Goal: Find specific page/section: Find specific page/section

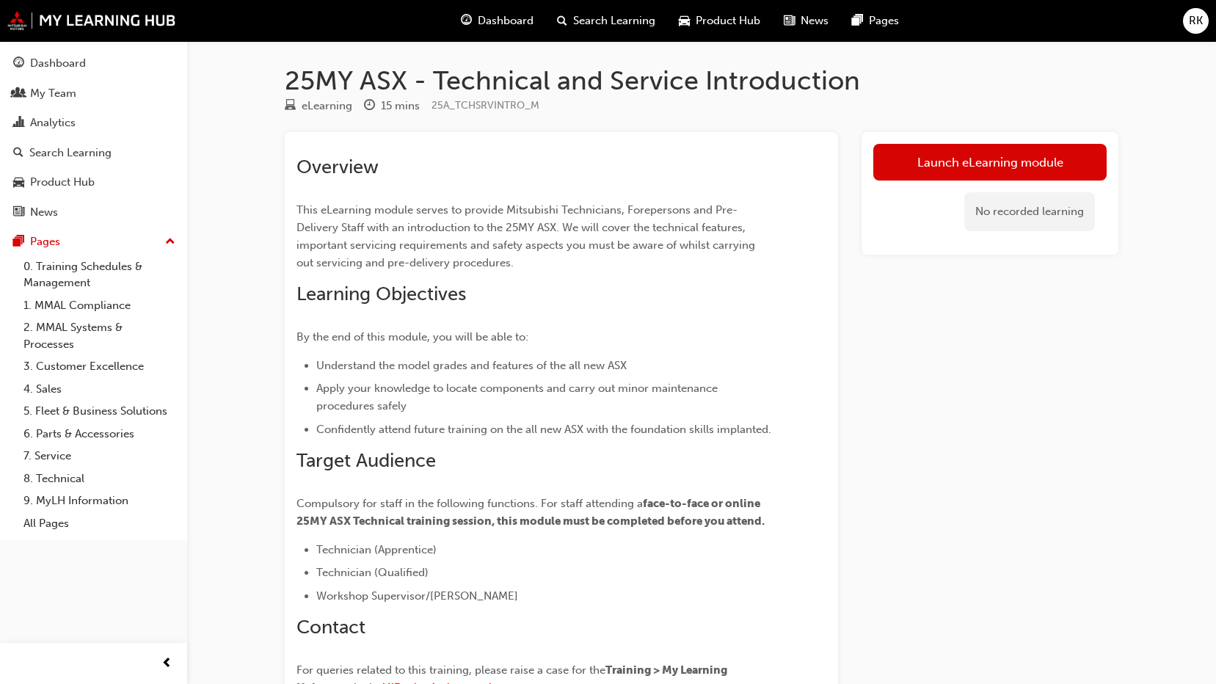
click at [514, 26] on span "Dashboard" at bounding box center [506, 20] width 56 height 17
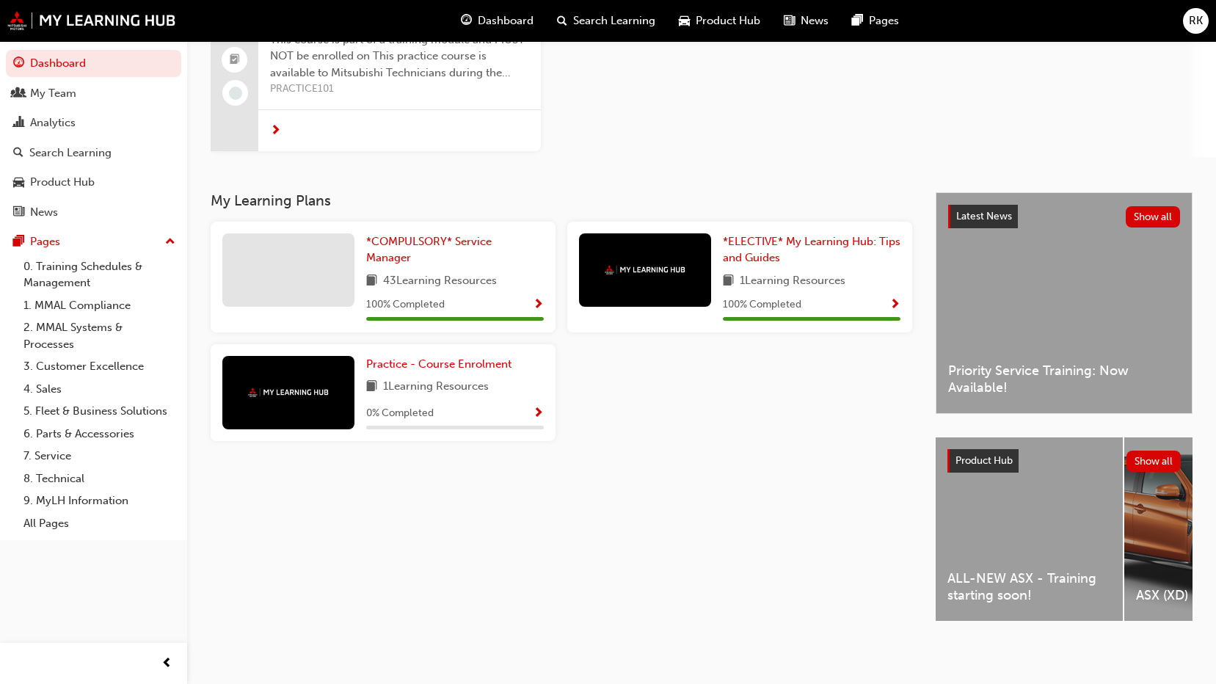
click at [1015, 529] on div "ALL-NEW ASX - Training starting soon!" at bounding box center [1029, 528] width 187 height 183
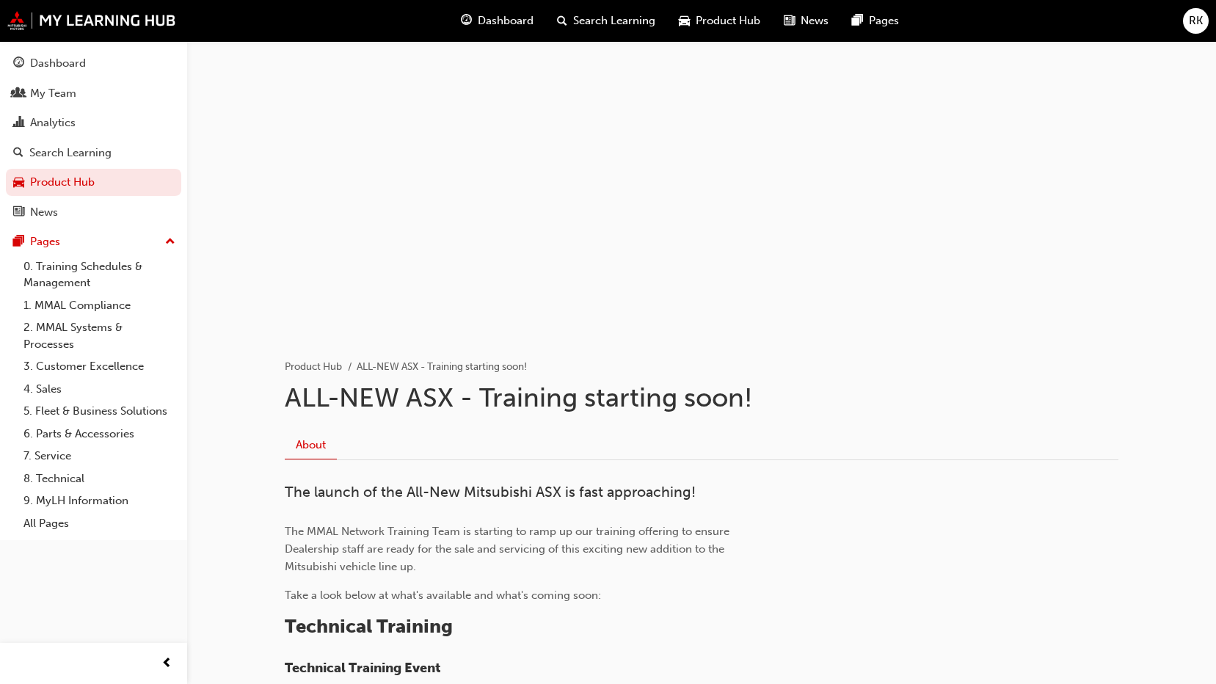
click at [522, 16] on span "Dashboard" at bounding box center [506, 20] width 56 height 17
